Goal: Check status: Check status

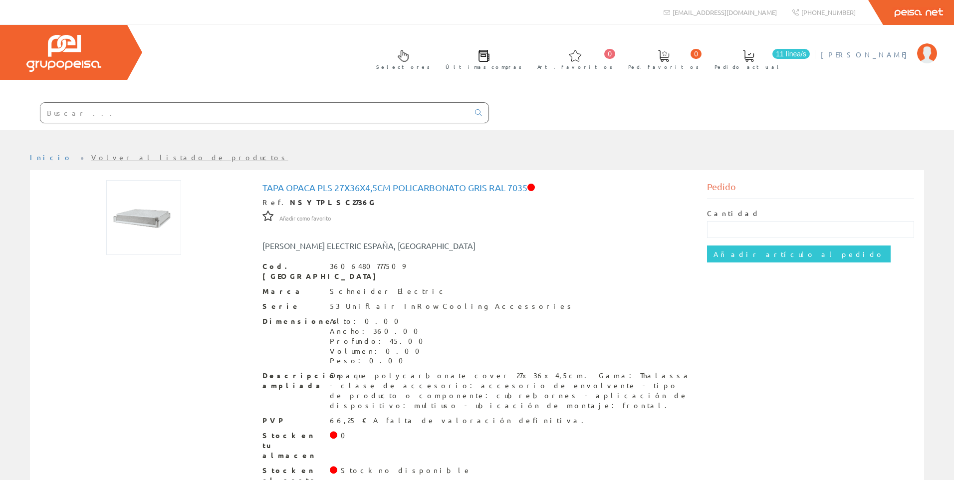
click at [894, 52] on span "[PERSON_NAME]" at bounding box center [866, 54] width 91 height 10
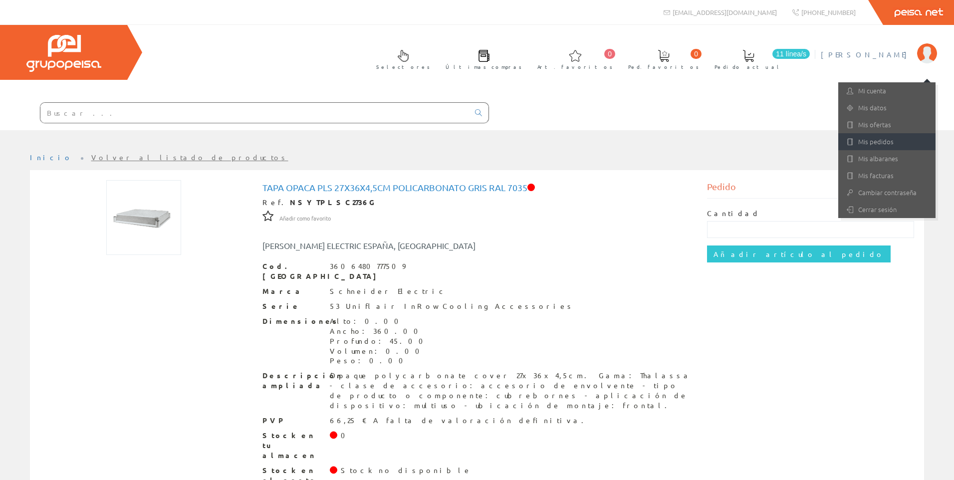
click at [880, 138] on link "Mis pedidos" at bounding box center [886, 141] width 97 height 17
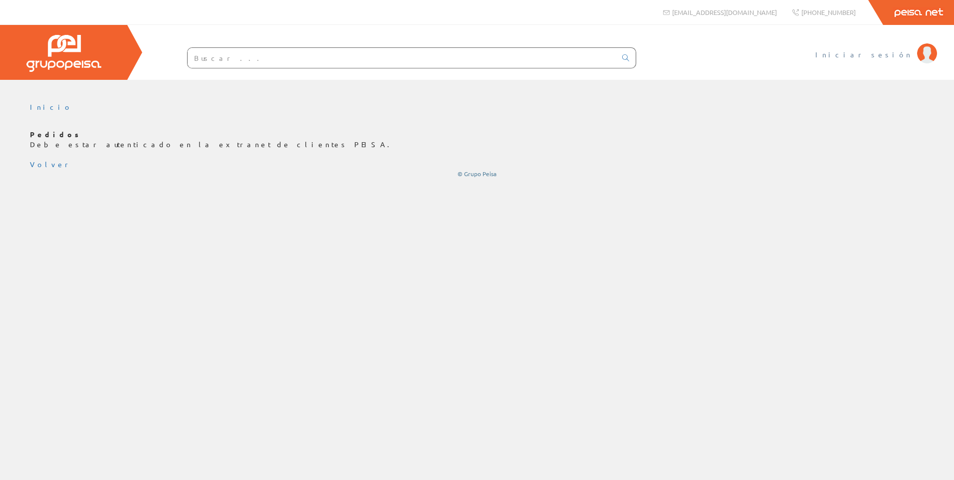
click at [891, 58] on span "Iniciar sesión" at bounding box center [863, 54] width 97 height 10
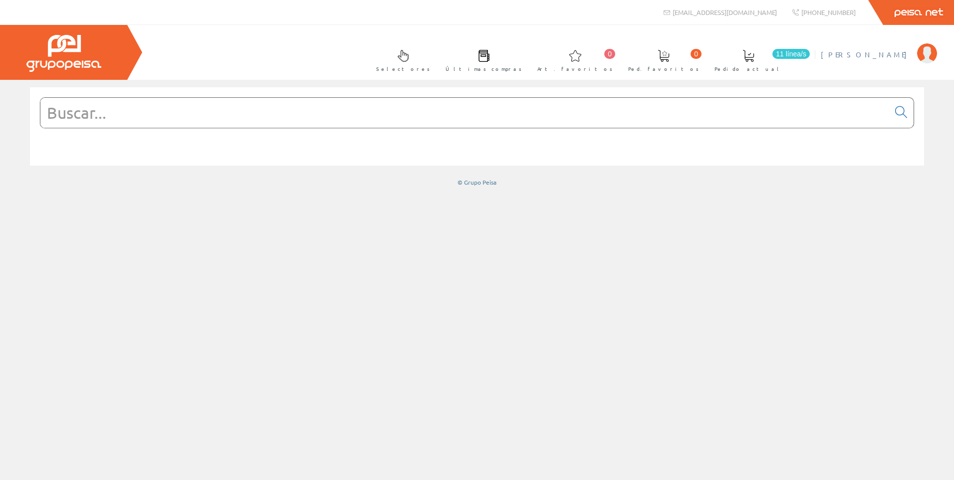
click at [886, 53] on span "[PERSON_NAME]" at bounding box center [866, 54] width 91 height 10
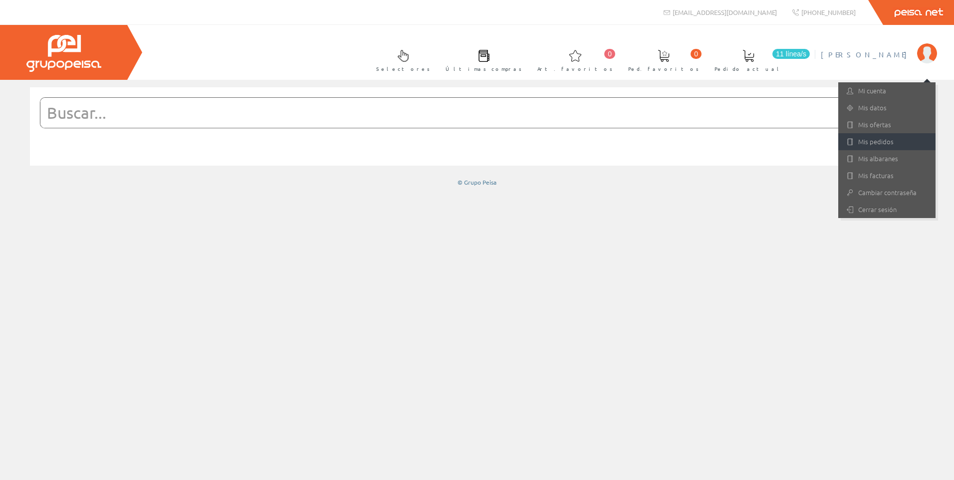
click at [874, 144] on link "Mis pedidos" at bounding box center [886, 141] width 97 height 17
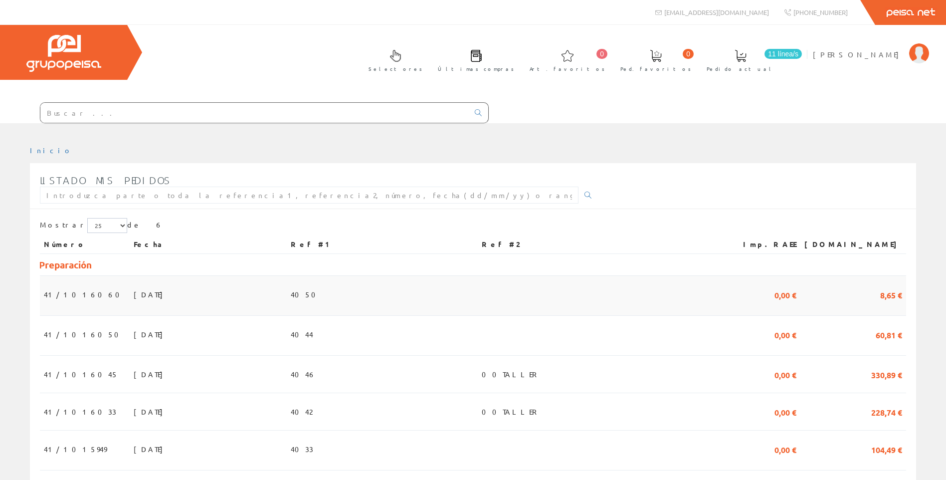
click at [322, 301] on span "4050" at bounding box center [306, 294] width 31 height 17
click at [134, 327] on span "[DATE]" at bounding box center [151, 334] width 34 height 17
click at [134, 376] on span "[DATE]" at bounding box center [151, 374] width 34 height 17
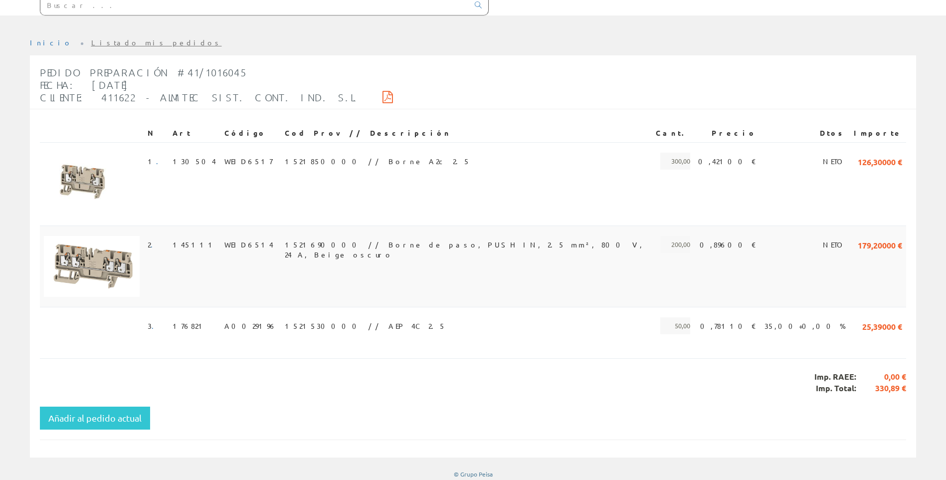
scroll to position [112, 0]
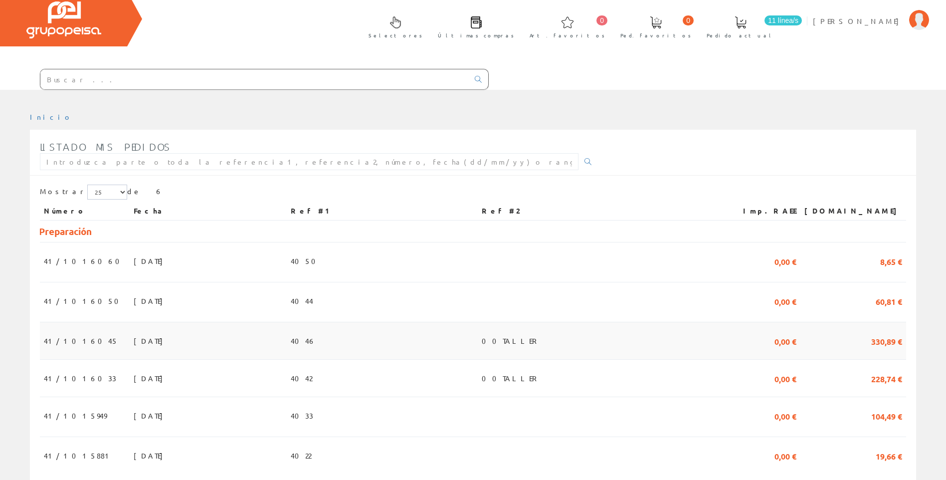
scroll to position [50, 0]
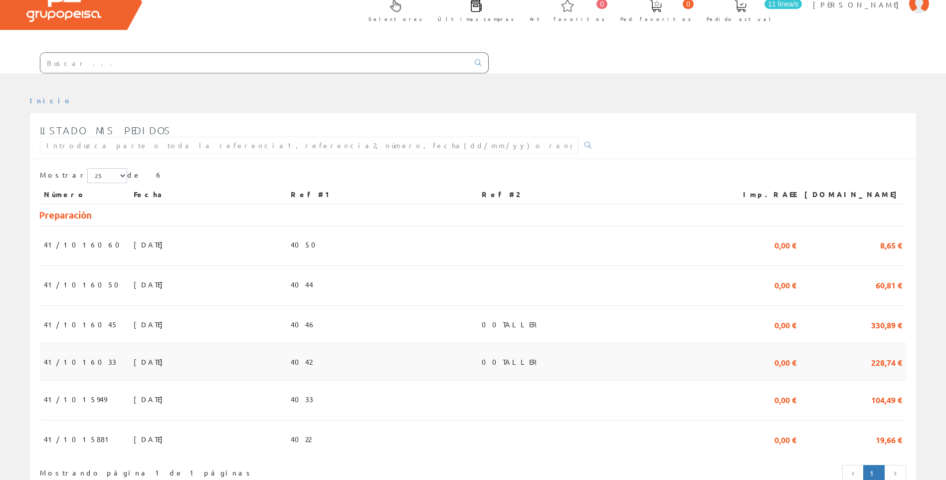
click at [134, 369] on span "[DATE]" at bounding box center [151, 361] width 34 height 17
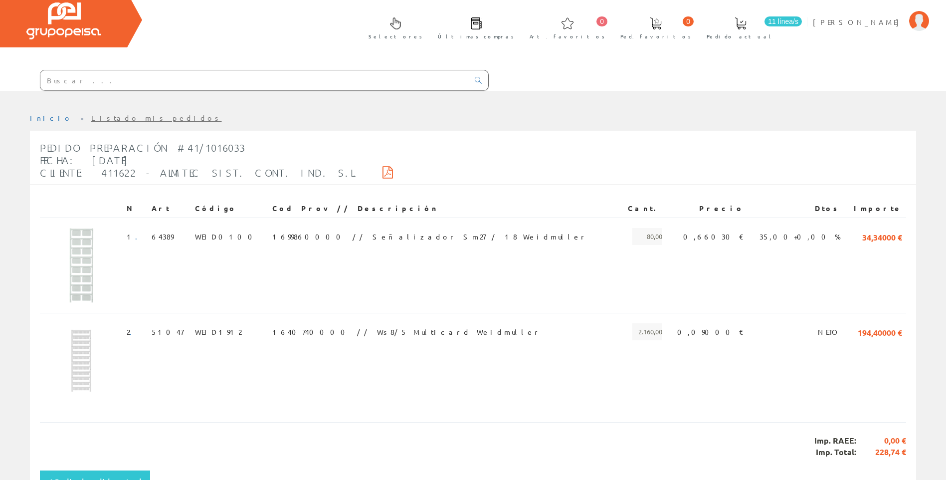
scroll to position [50, 0]
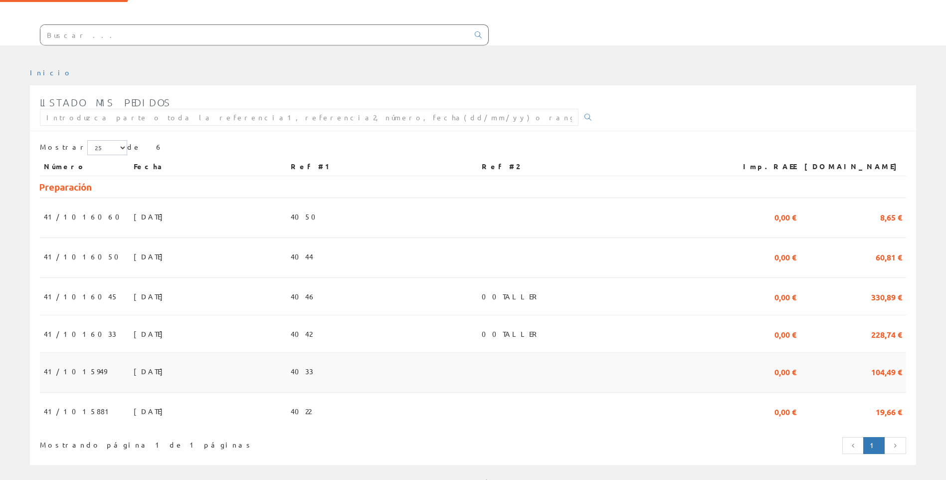
scroll to position [93, 0]
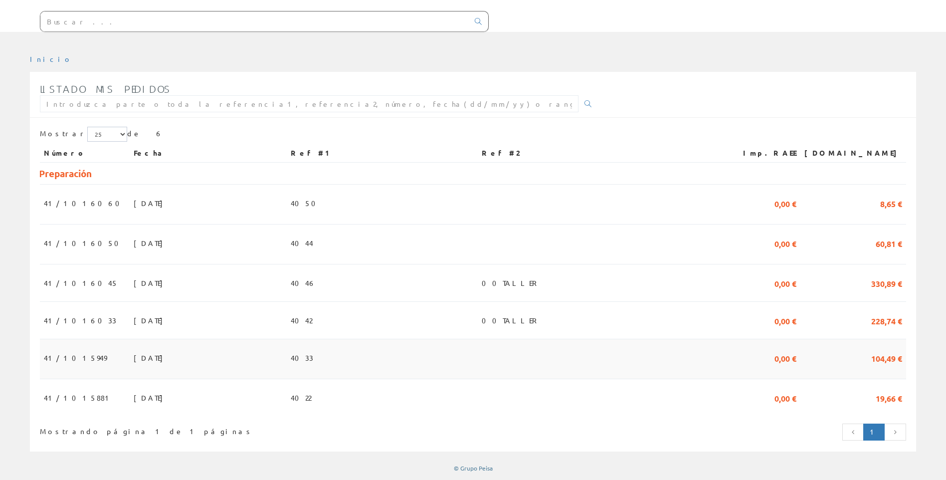
click at [134, 355] on span "[DATE]" at bounding box center [151, 357] width 34 height 17
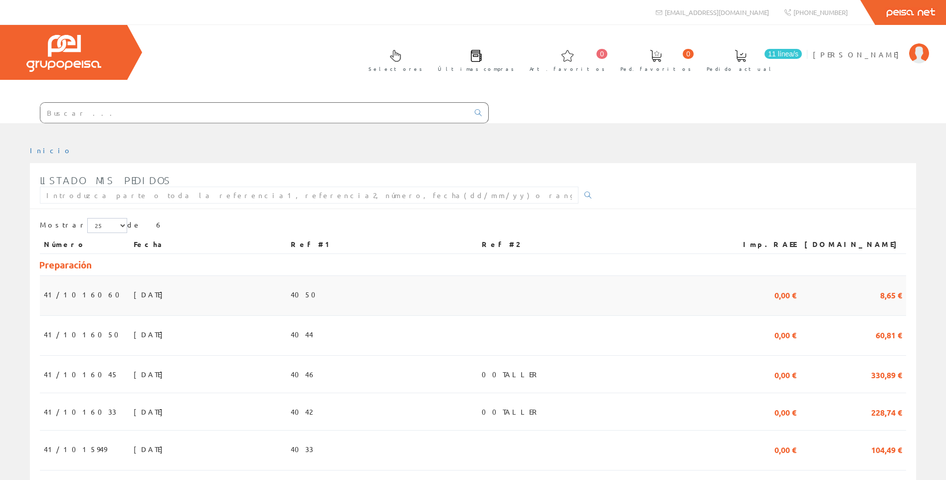
scroll to position [93, 0]
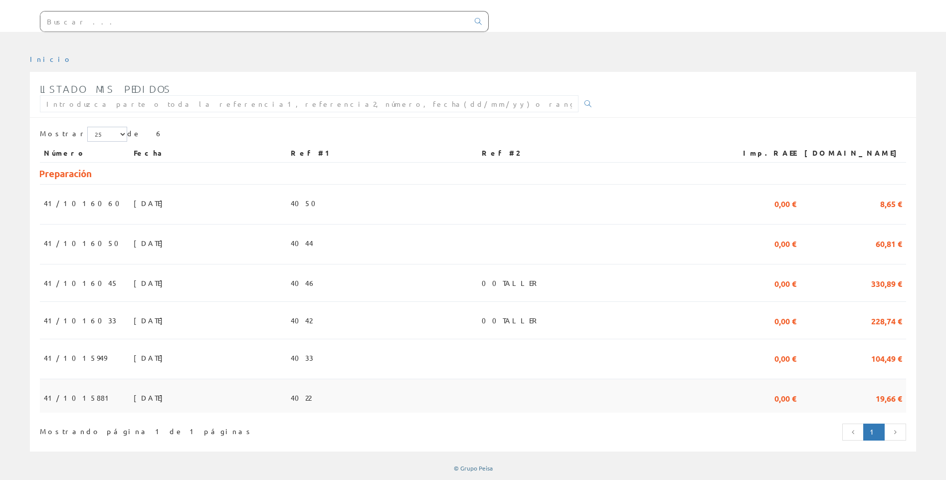
click at [130, 409] on td "[DATE]" at bounding box center [208, 395] width 157 height 33
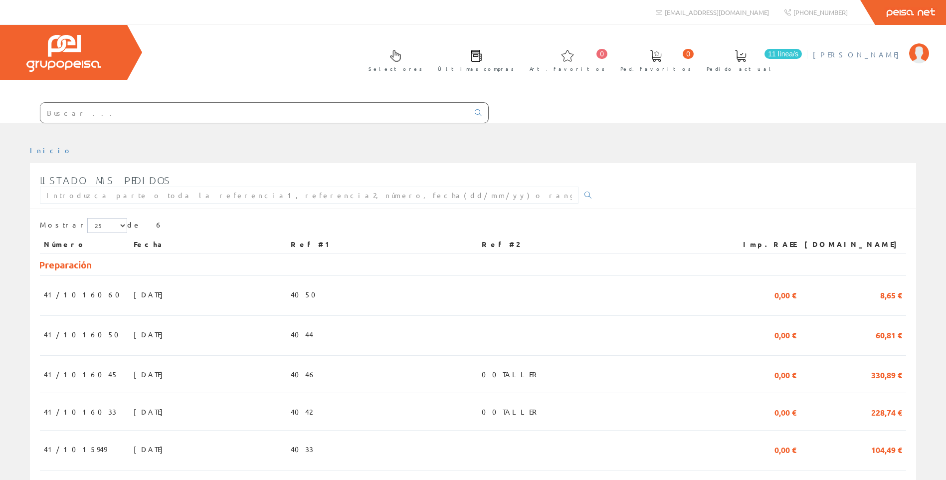
click at [878, 61] on li "Gabriel Alenda Mi cuenta Mis datos Mis ofertas Mis pedidos Mis albaranes Mis fa…" at bounding box center [871, 60] width 121 height 38
click at [889, 58] on span "[PERSON_NAME]" at bounding box center [858, 54] width 91 height 10
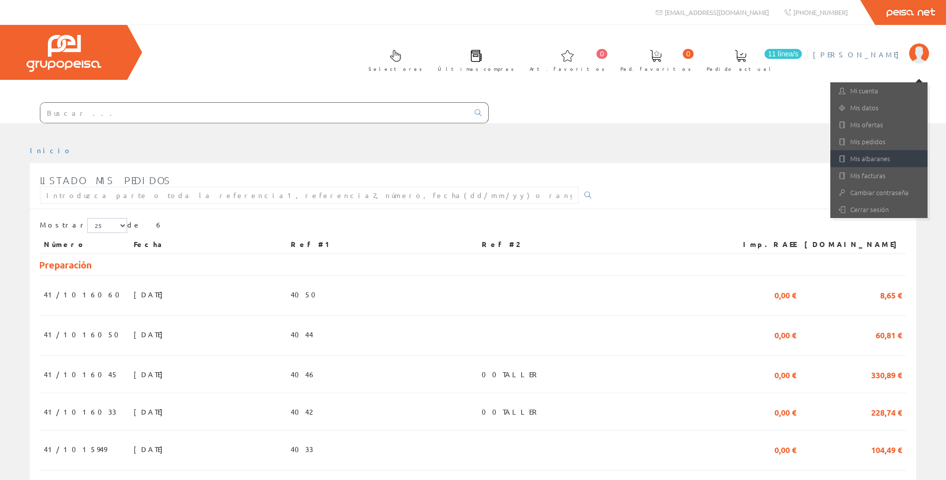
click at [856, 155] on link "Mis albaranes" at bounding box center [879, 158] width 97 height 17
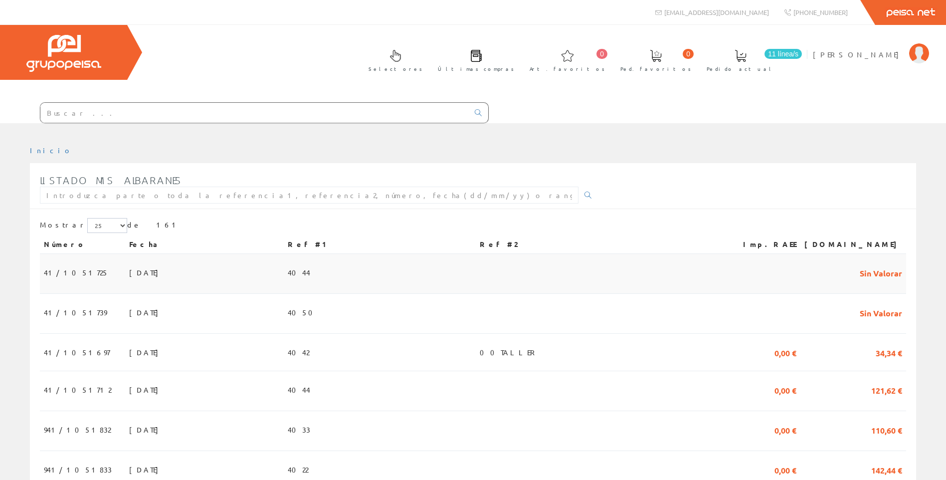
click at [130, 277] on span "17/09/2025" at bounding box center [146, 272] width 34 height 17
click at [137, 308] on td "[DATE]" at bounding box center [204, 314] width 159 height 40
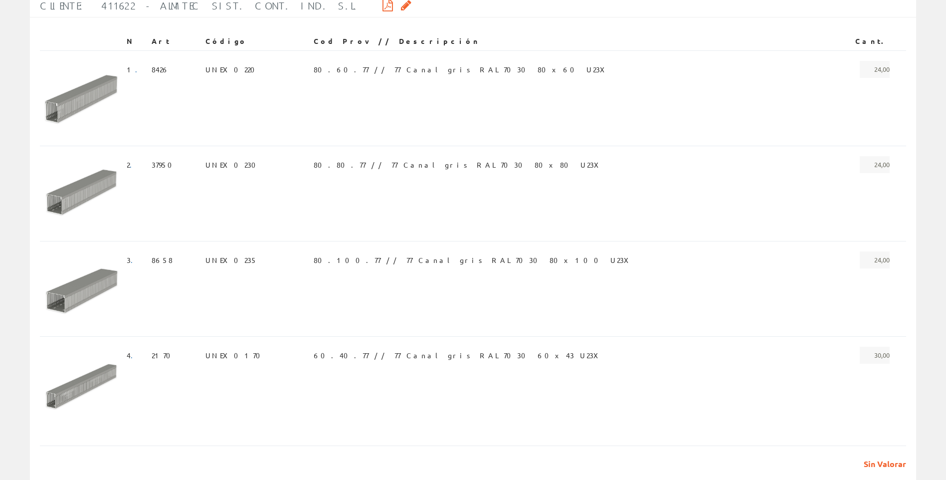
scroll to position [236, 0]
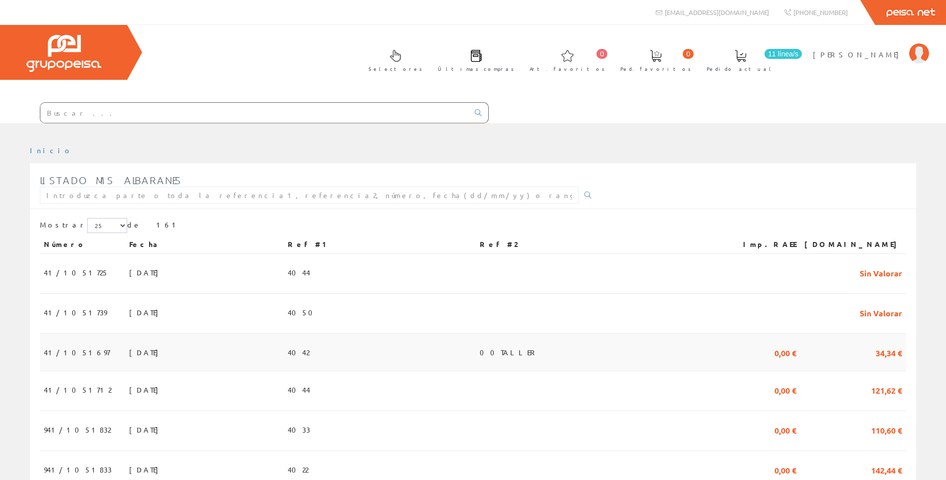
click at [189, 354] on td "[DATE]" at bounding box center [204, 352] width 159 height 37
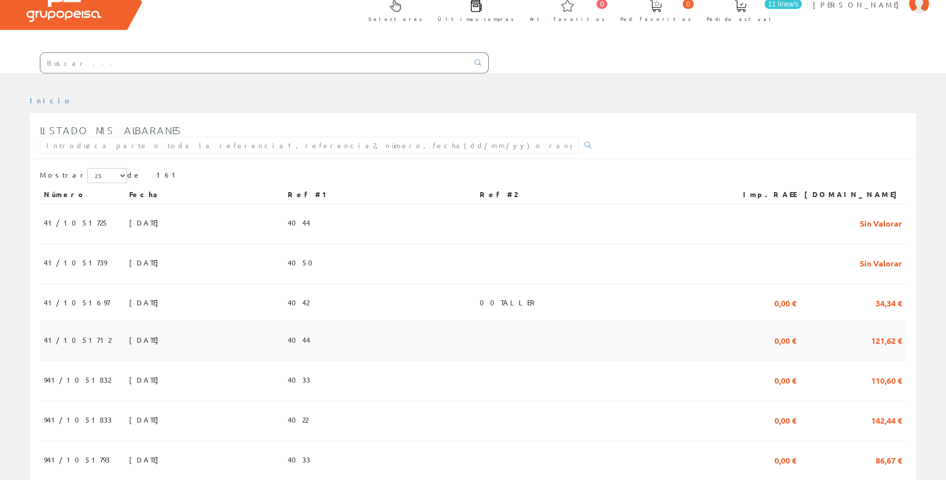
click at [188, 351] on td "[DATE]" at bounding box center [204, 341] width 159 height 40
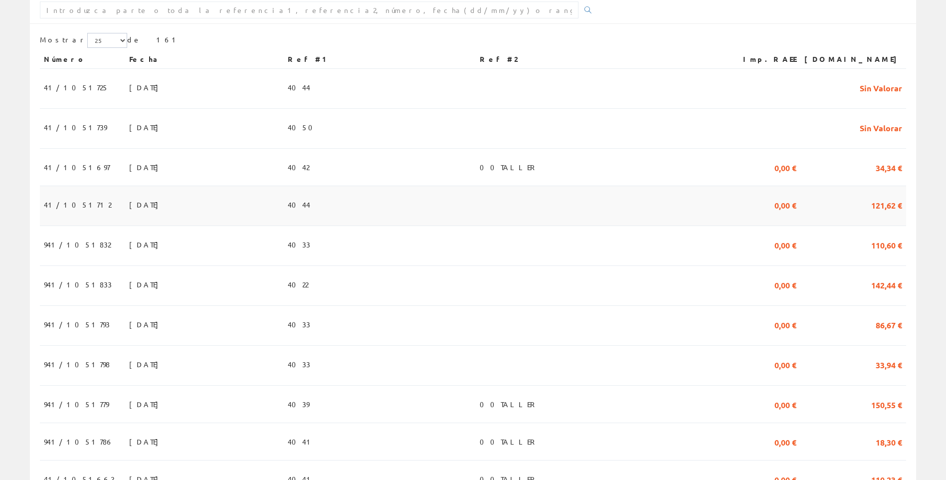
scroll to position [200, 0]
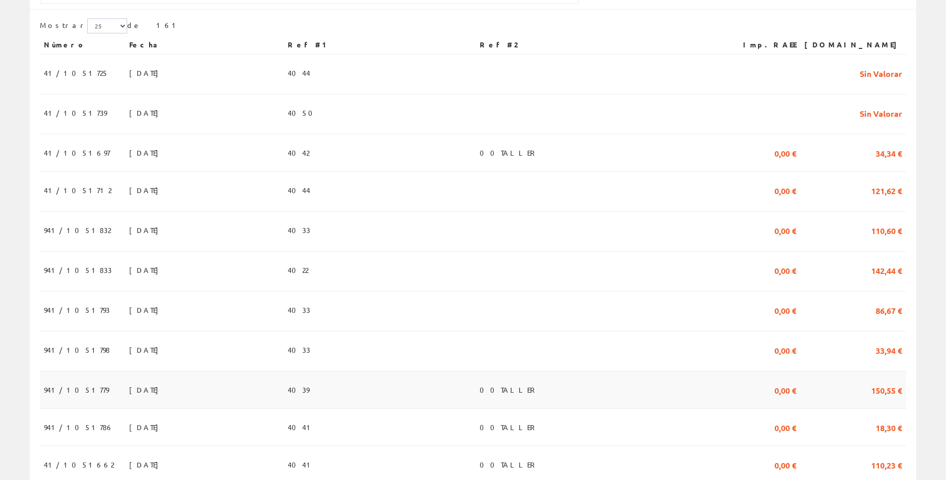
click at [216, 380] on td "12/09/2025" at bounding box center [204, 389] width 159 height 37
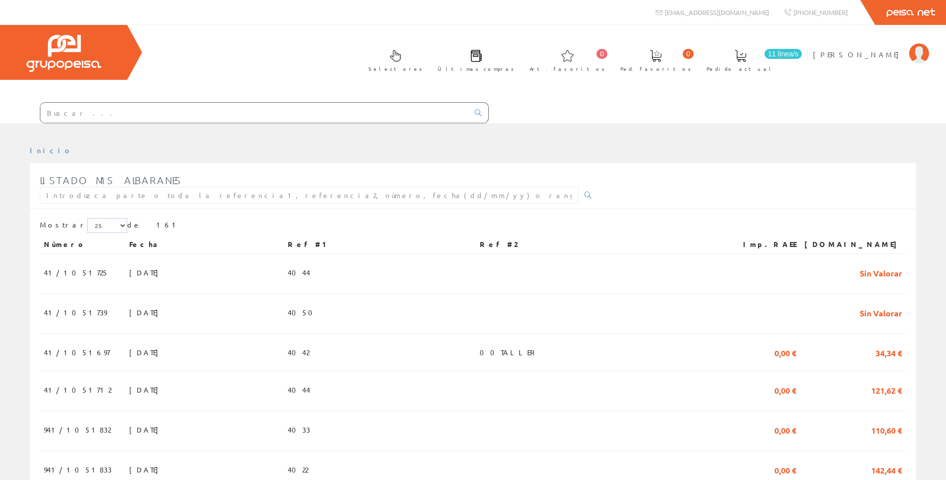
scroll to position [200, 0]
